Goal: Task Accomplishment & Management: Manage account settings

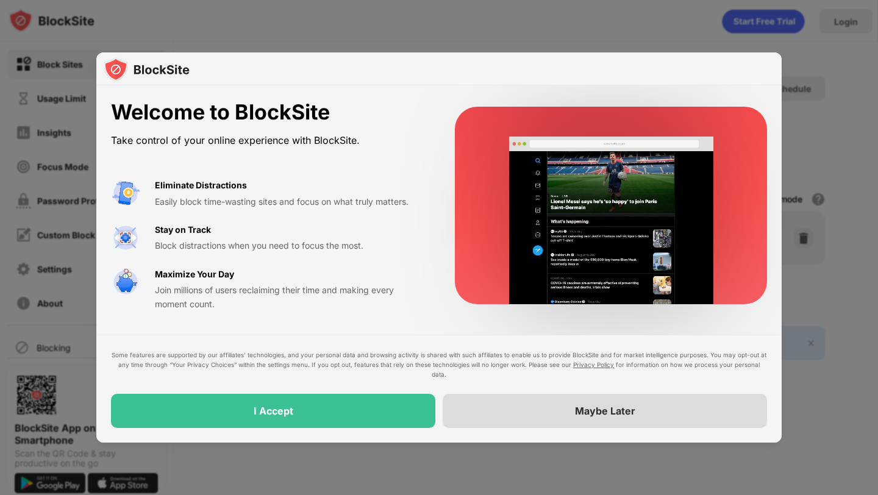
click at [501, 416] on div "Maybe Later" at bounding box center [604, 411] width 324 height 34
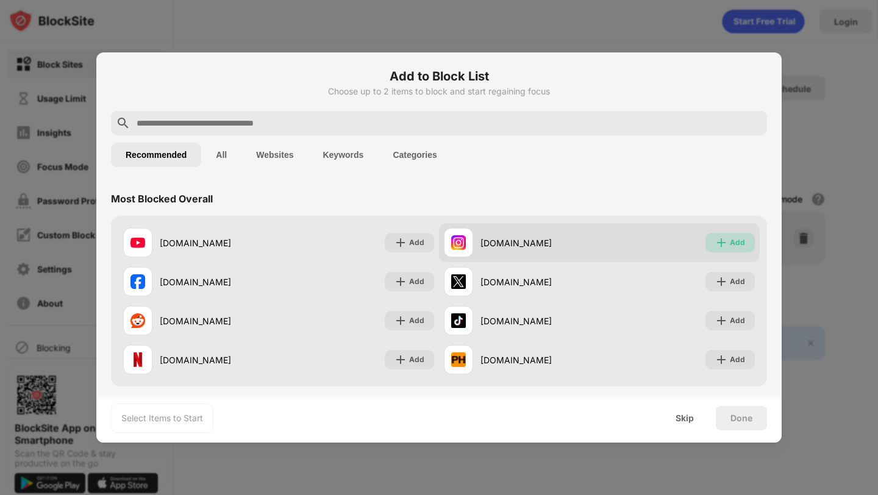
click at [718, 243] on img at bounding box center [721, 242] width 12 height 12
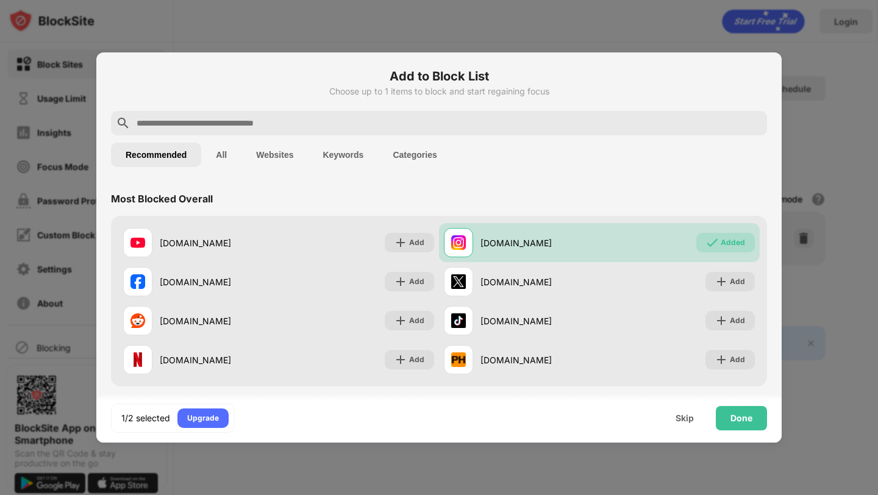
click at [247, 117] on input "text" at bounding box center [448, 123] width 626 height 15
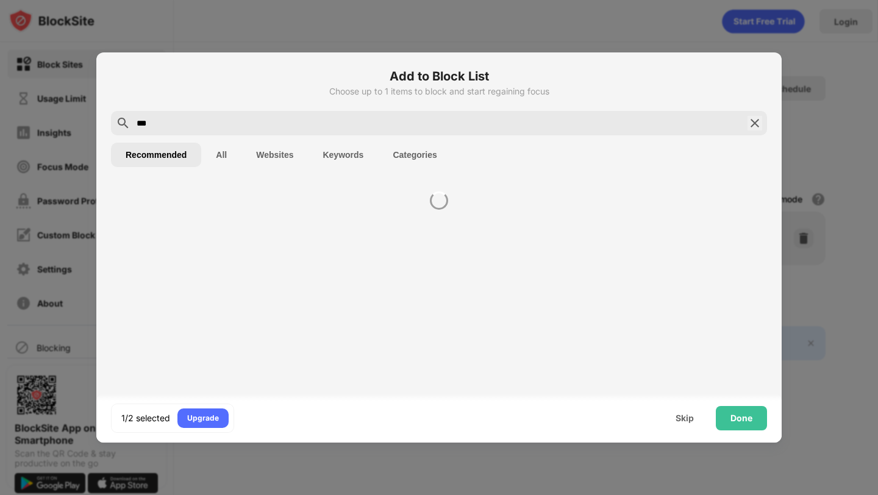
type input "***"
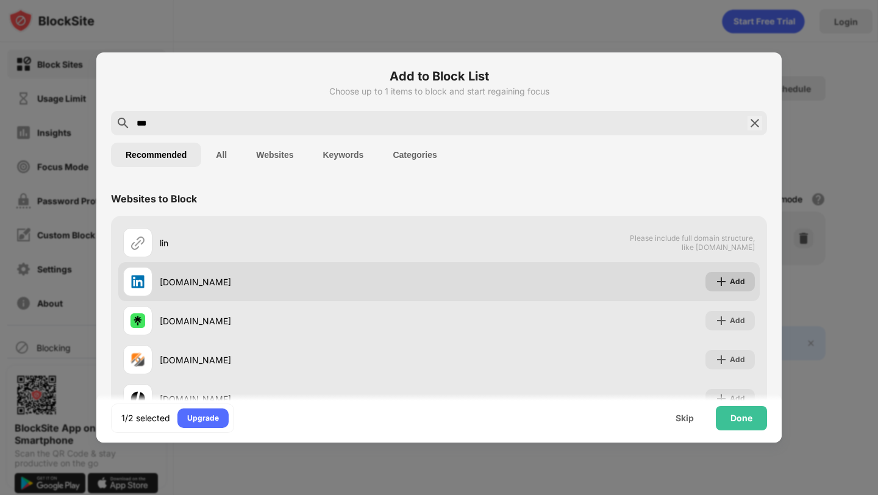
click at [720, 285] on img at bounding box center [721, 281] width 12 height 12
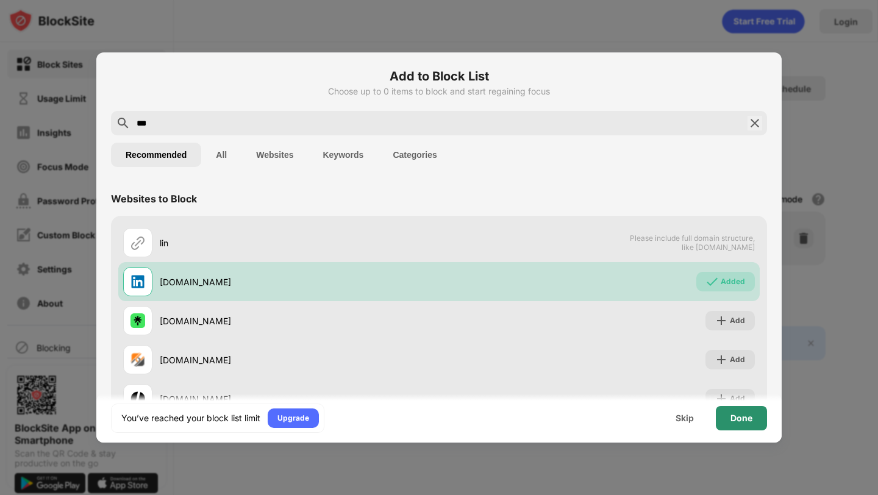
click at [731, 418] on div "Done" at bounding box center [741, 418] width 22 height 10
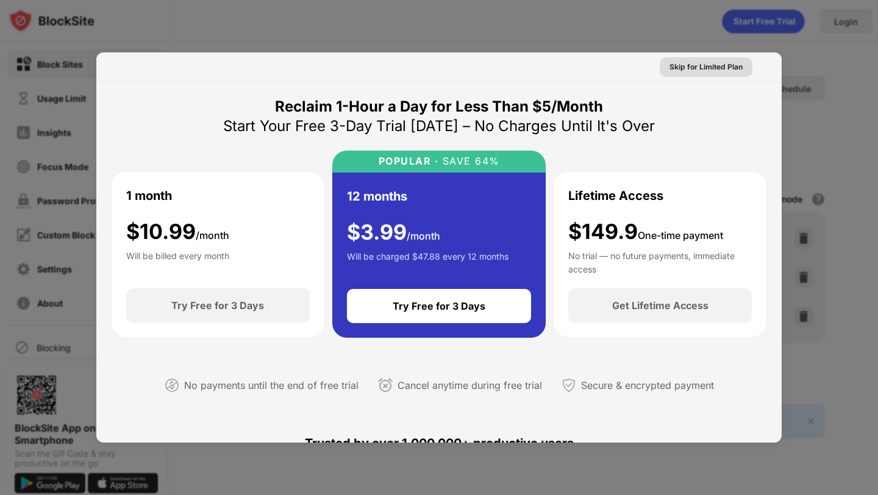
click at [711, 64] on div "Skip for Limited Plan" at bounding box center [705, 67] width 73 height 12
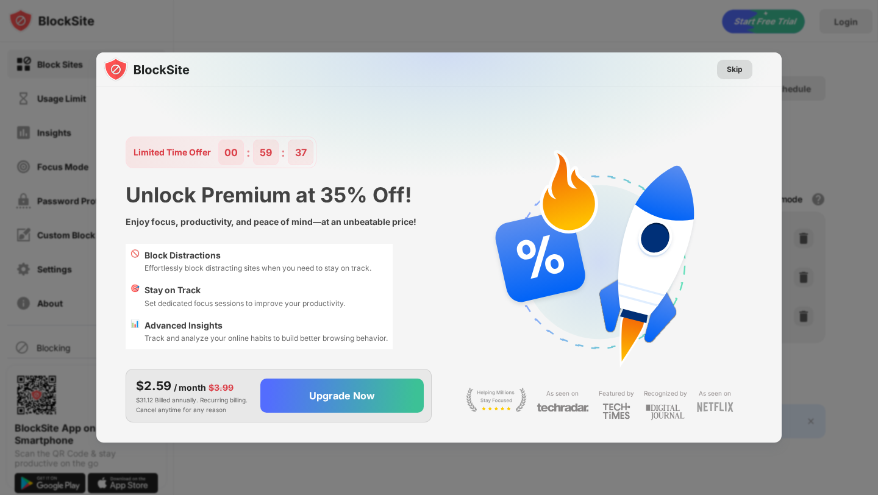
click at [722, 71] on div "Skip" at bounding box center [734, 70] width 35 height 20
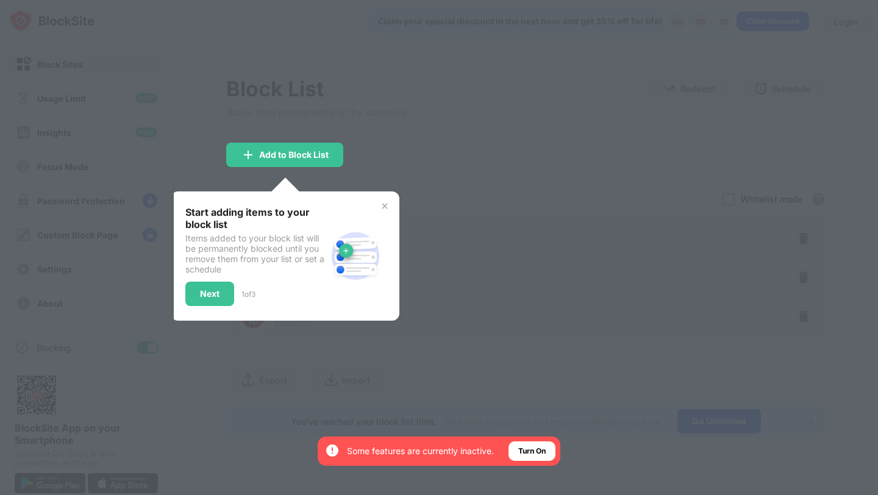
click at [385, 208] on img at bounding box center [385, 206] width 10 height 10
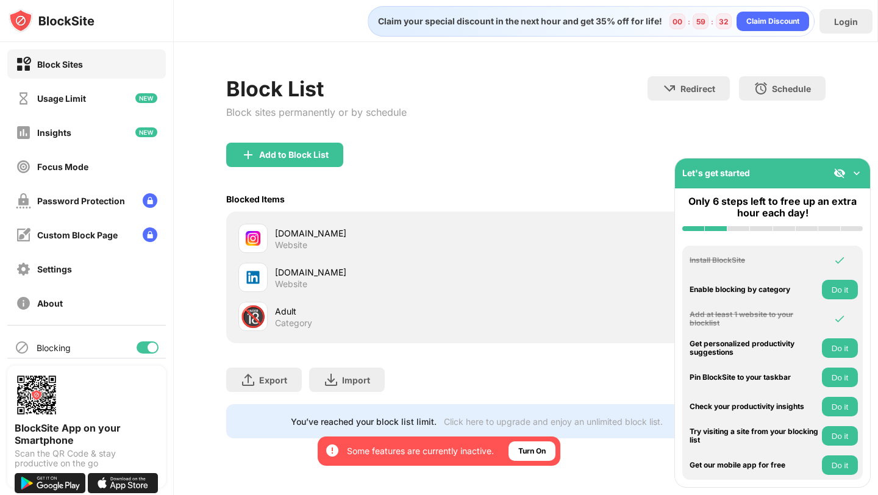
click at [858, 172] on img at bounding box center [856, 173] width 12 height 12
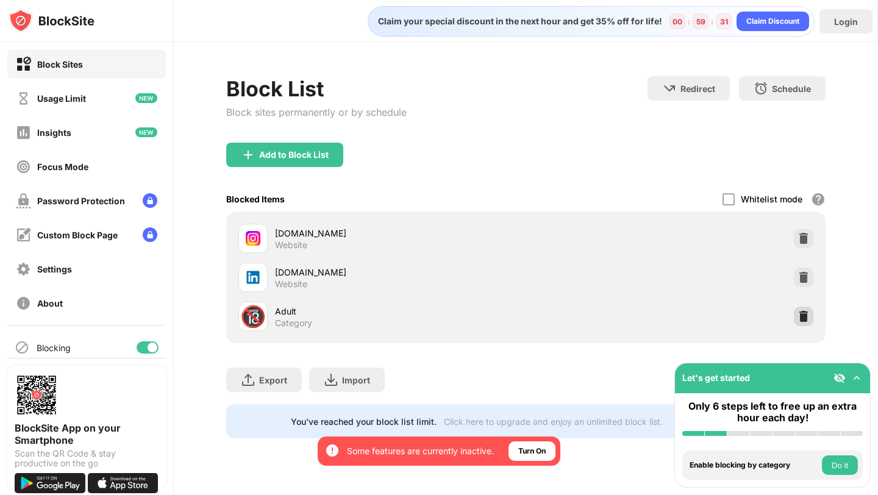
click at [799, 318] on img at bounding box center [803, 316] width 12 height 12
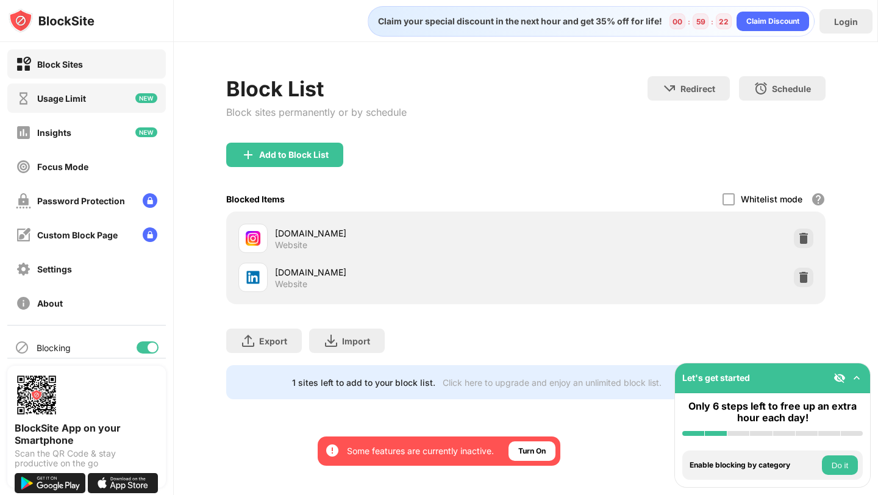
click at [115, 94] on div "Usage Limit" at bounding box center [86, 97] width 158 height 29
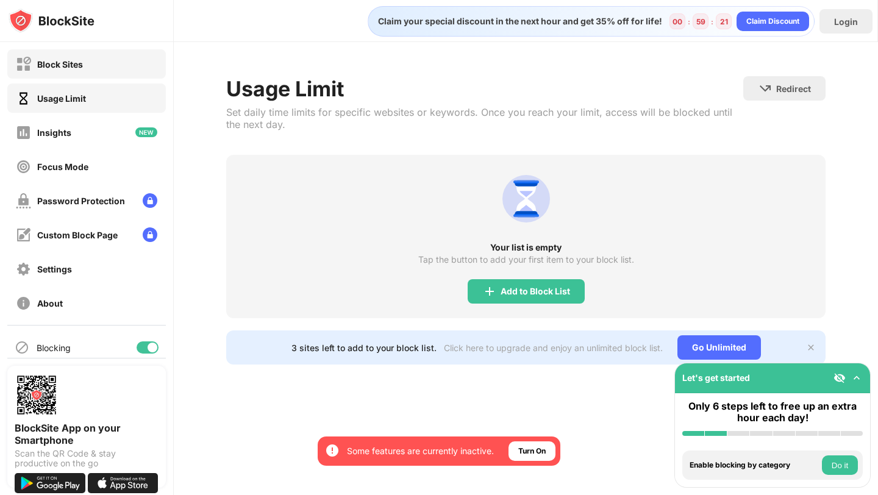
click at [101, 71] on div "Block Sites" at bounding box center [86, 63] width 158 height 29
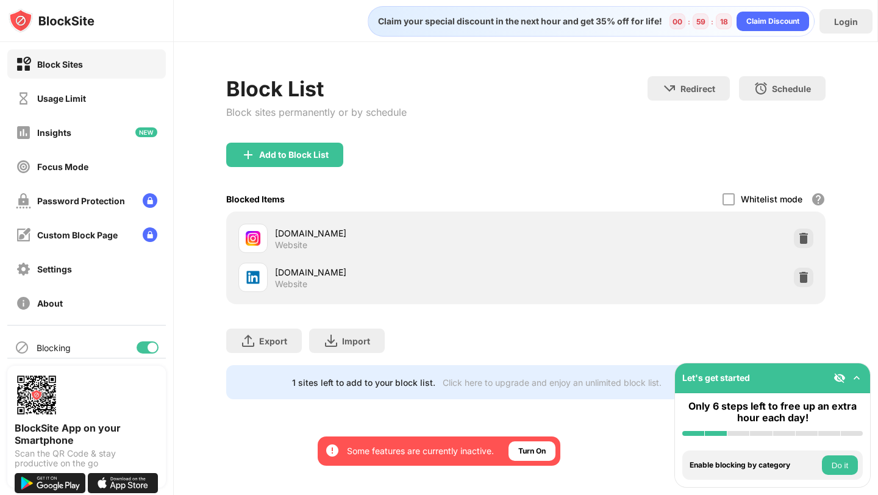
click at [826, 195] on div "Block List Block sites permanently or by schedule Redirect Choose a site to be …" at bounding box center [526, 237] width 704 height 391
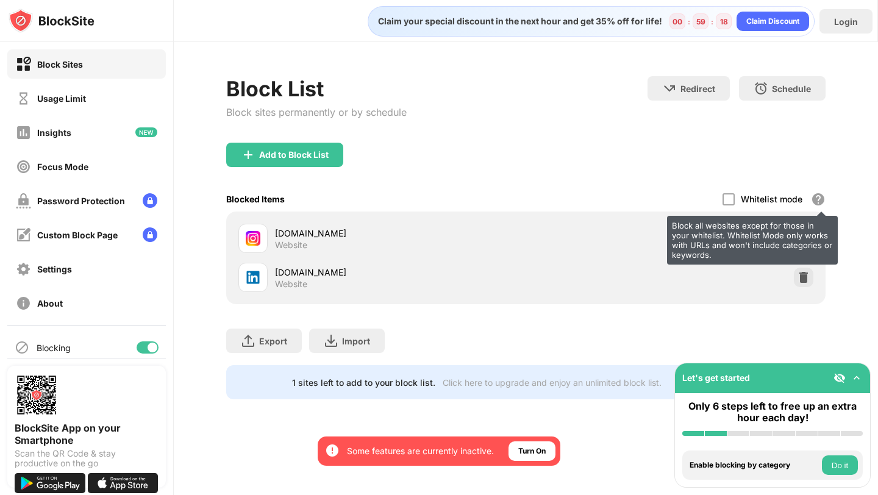
click at [821, 195] on div "Block all websites except for those in your whitelist. Whitelist Mode only work…" at bounding box center [817, 199] width 15 height 15
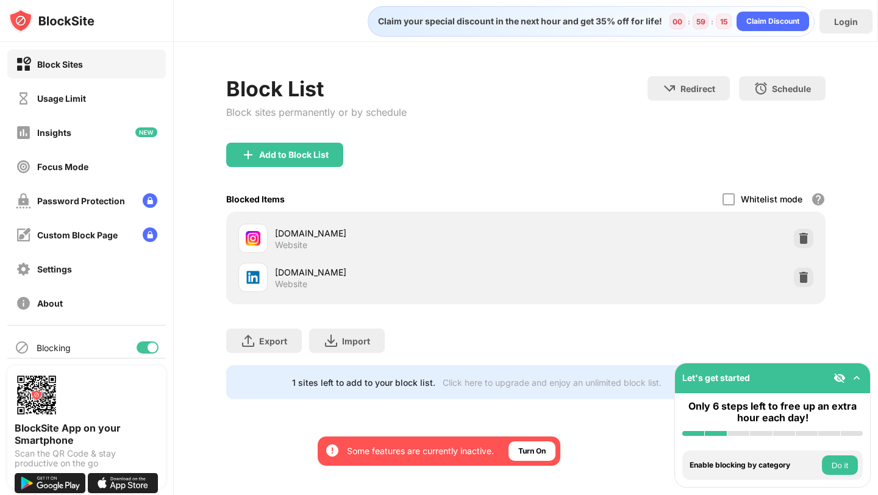
click at [651, 169] on div "Add to Block List" at bounding box center [525, 165] width 598 height 44
